Goal: Navigation & Orientation: Go to known website

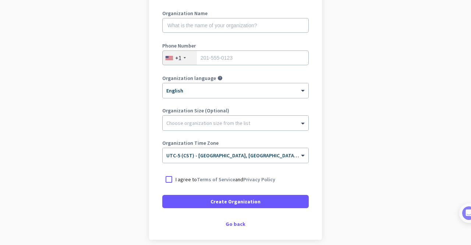
scroll to position [103, 0]
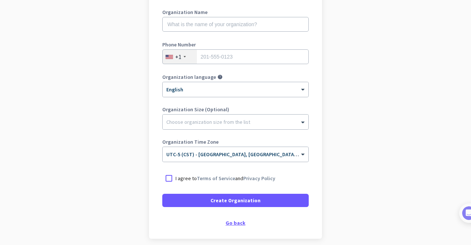
click at [230, 221] on div "Go back" at bounding box center [235, 222] width 147 height 5
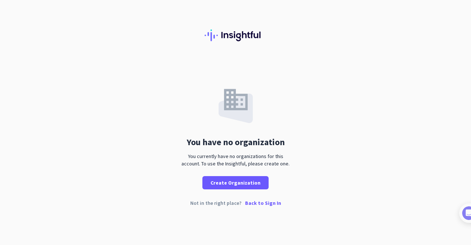
click at [265, 203] on p "Back to Sign In" at bounding box center [263, 202] width 36 height 5
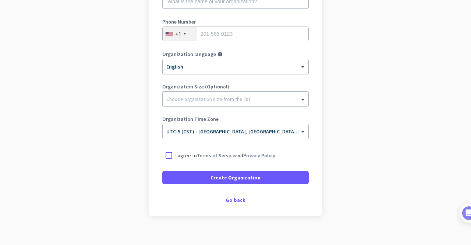
scroll to position [133, 0]
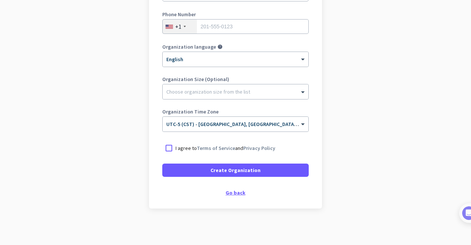
click at [232, 190] on div "Go back" at bounding box center [235, 192] width 147 height 5
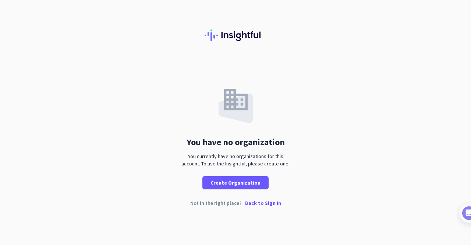
click at [258, 202] on p "Back to Sign In" at bounding box center [263, 202] width 36 height 5
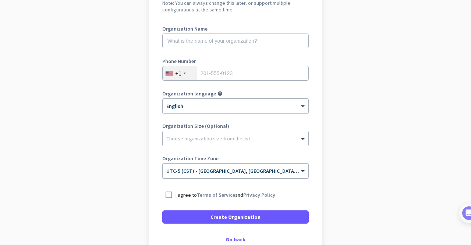
scroll to position [133, 0]
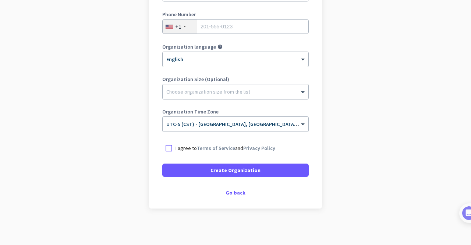
click at [237, 190] on div "Go back" at bounding box center [235, 192] width 147 height 5
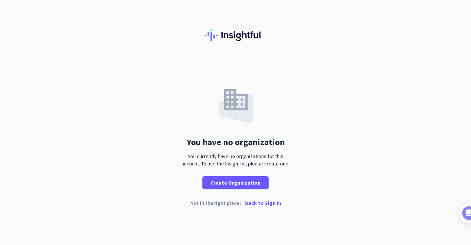
click at [263, 201] on p "Back to Sign In" at bounding box center [263, 202] width 36 height 5
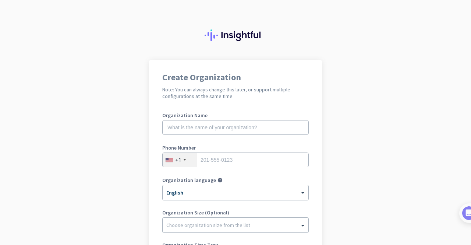
scroll to position [133, 0]
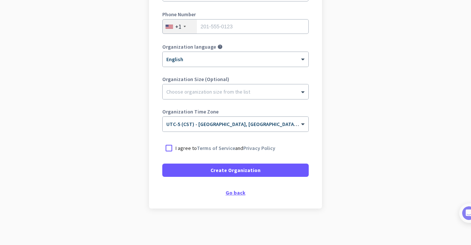
click at [231, 191] on div "Go back" at bounding box center [235, 192] width 147 height 5
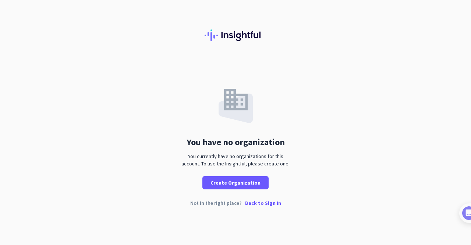
click at [248, 204] on p "Back to Sign In" at bounding box center [263, 202] width 36 height 5
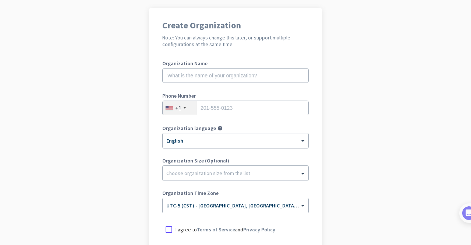
scroll to position [133, 0]
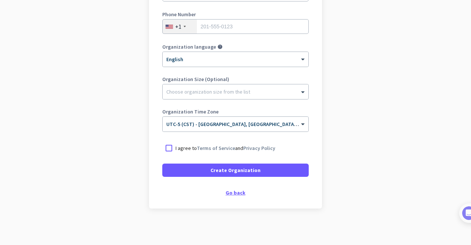
click at [234, 191] on div "Go back" at bounding box center [235, 192] width 147 height 5
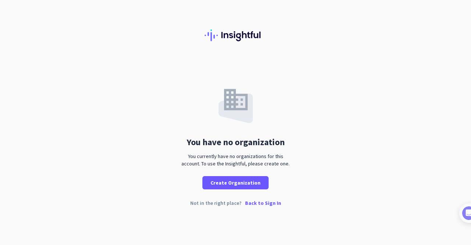
click at [258, 204] on p "Back to Sign In" at bounding box center [263, 202] width 36 height 5
